Goal: Information Seeking & Learning: Learn about a topic

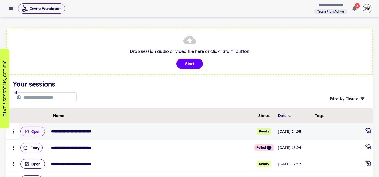
click at [43, 132] on button "Open" at bounding box center [32, 131] width 24 height 10
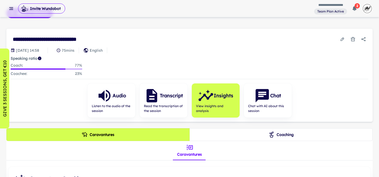
scroll to position [15, 0]
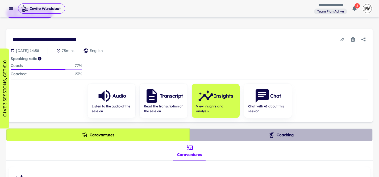
click at [297, 133] on button "Coaching" at bounding box center [280, 134] width 183 height 13
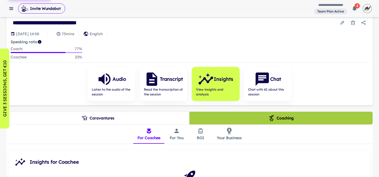
scroll to position [122, 0]
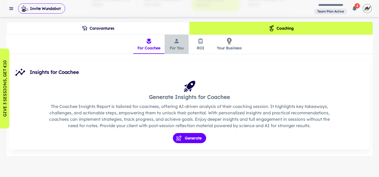
click at [180, 49] on button "For You" at bounding box center [177, 44] width 24 height 19
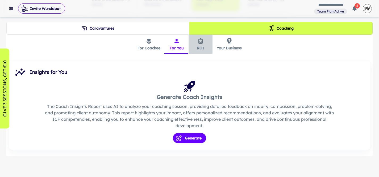
click at [201, 48] on button "ROI" at bounding box center [201, 44] width 24 height 19
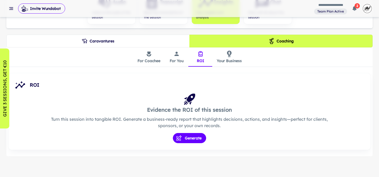
click at [222, 55] on button "Your Business" at bounding box center [230, 56] width 34 height 19
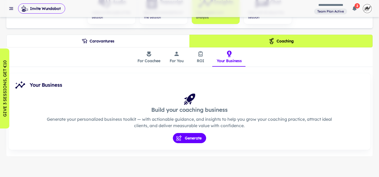
click at [164, 44] on button "Caravantures" at bounding box center [97, 41] width 183 height 13
